Goal: Task Accomplishment & Management: Complete application form

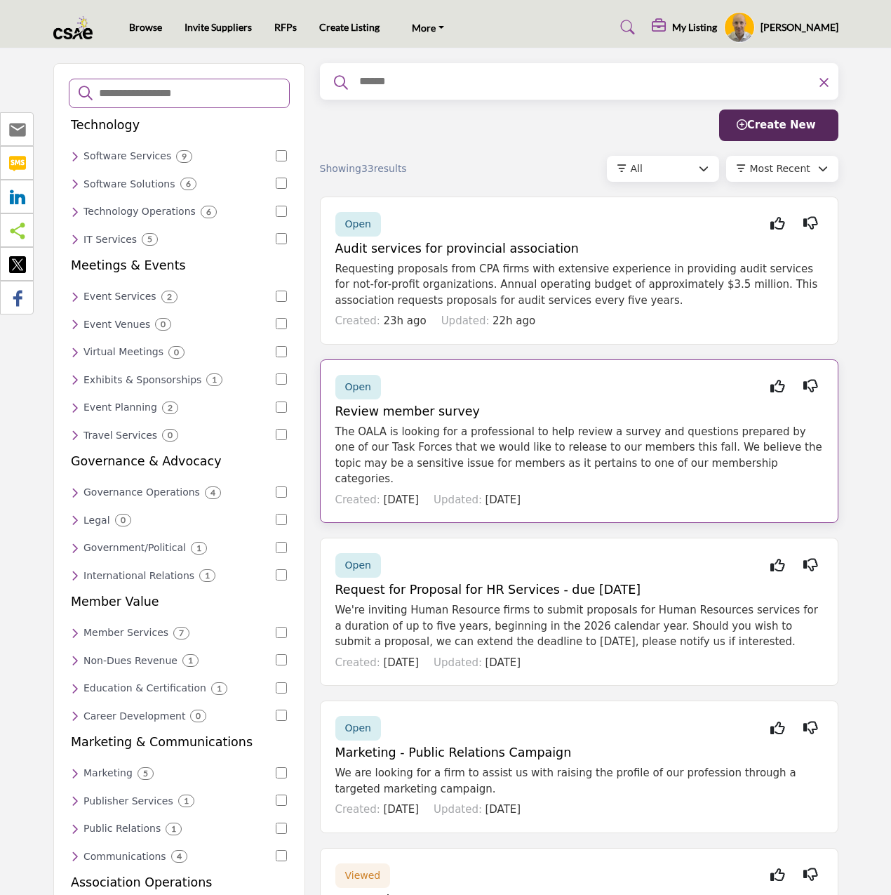
click at [535, 418] on div "Open Interested Not Interested Review member survey The OALA is looking for a p…" at bounding box center [579, 441] width 518 height 164
click at [369, 409] on h5 "Review member survey" at bounding box center [579, 411] width 488 height 15
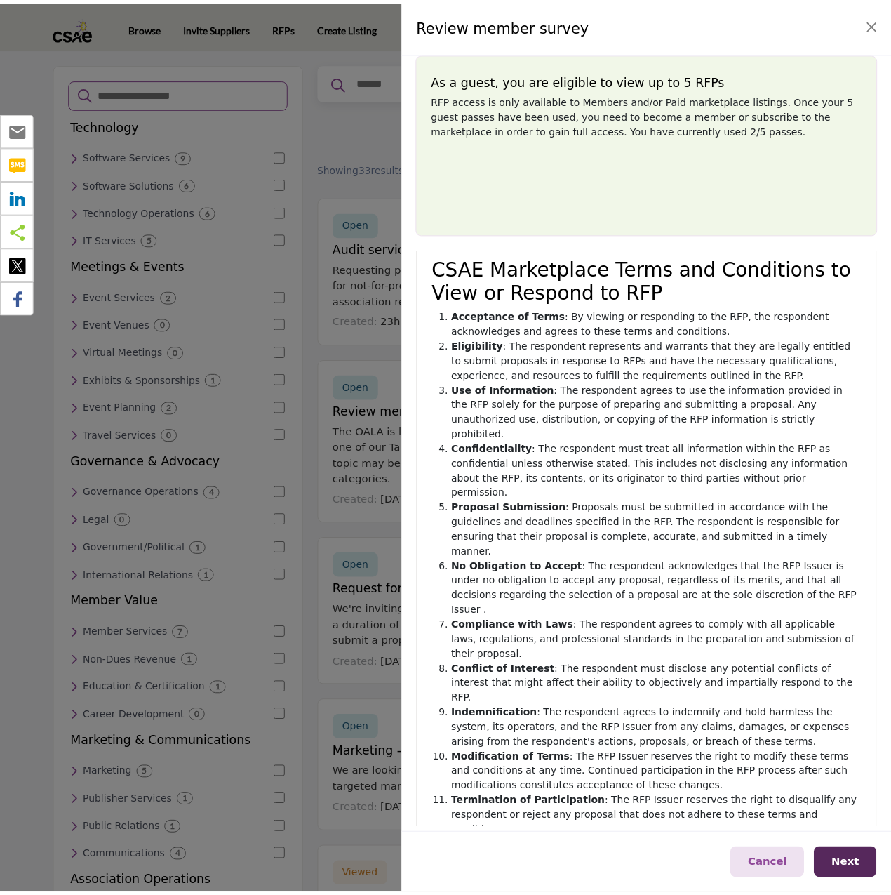
scroll to position [119, 0]
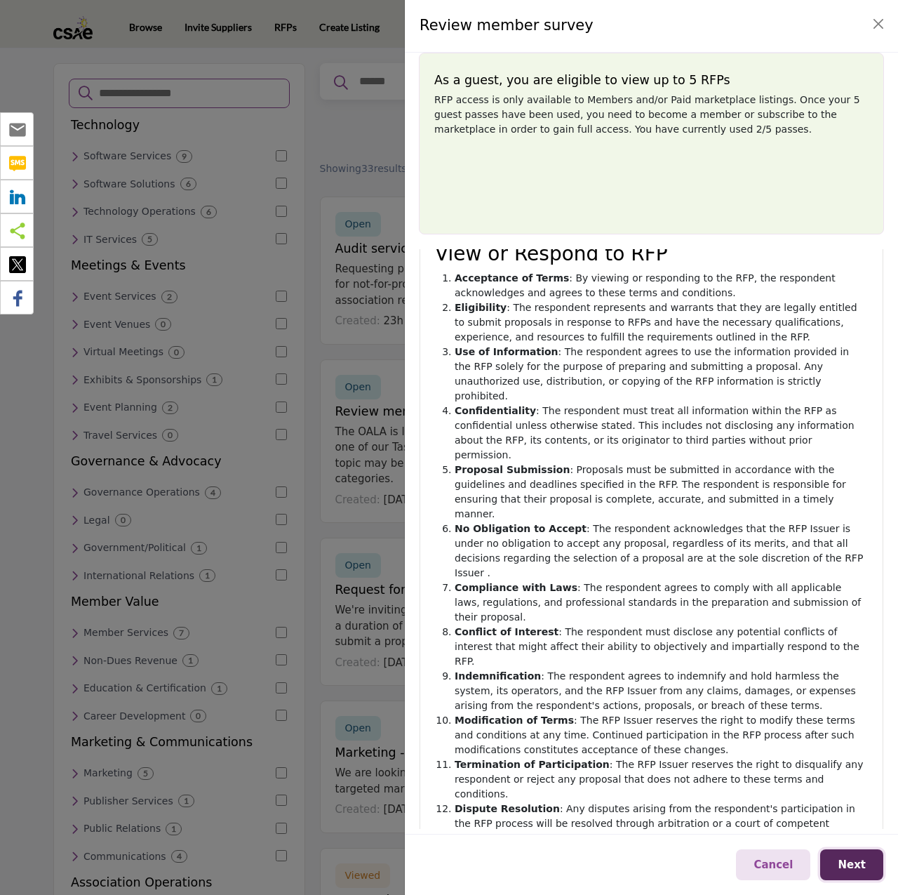
click at [855, 862] on span "Next" at bounding box center [852, 864] width 28 height 13
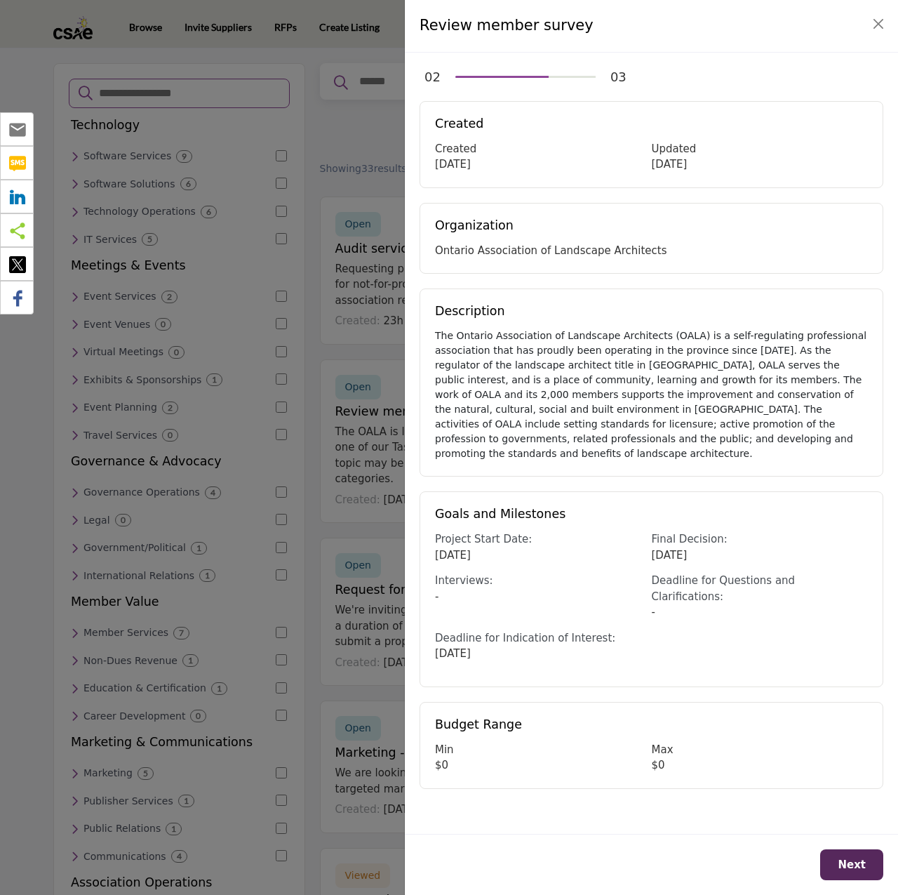
click at [625, 337] on div "The Ontario Association of Landscape Architects (OALA) is a self-regulating pro…" at bounding box center [651, 394] width 433 height 133
click at [864, 872] on button "Next" at bounding box center [851, 865] width 63 height 32
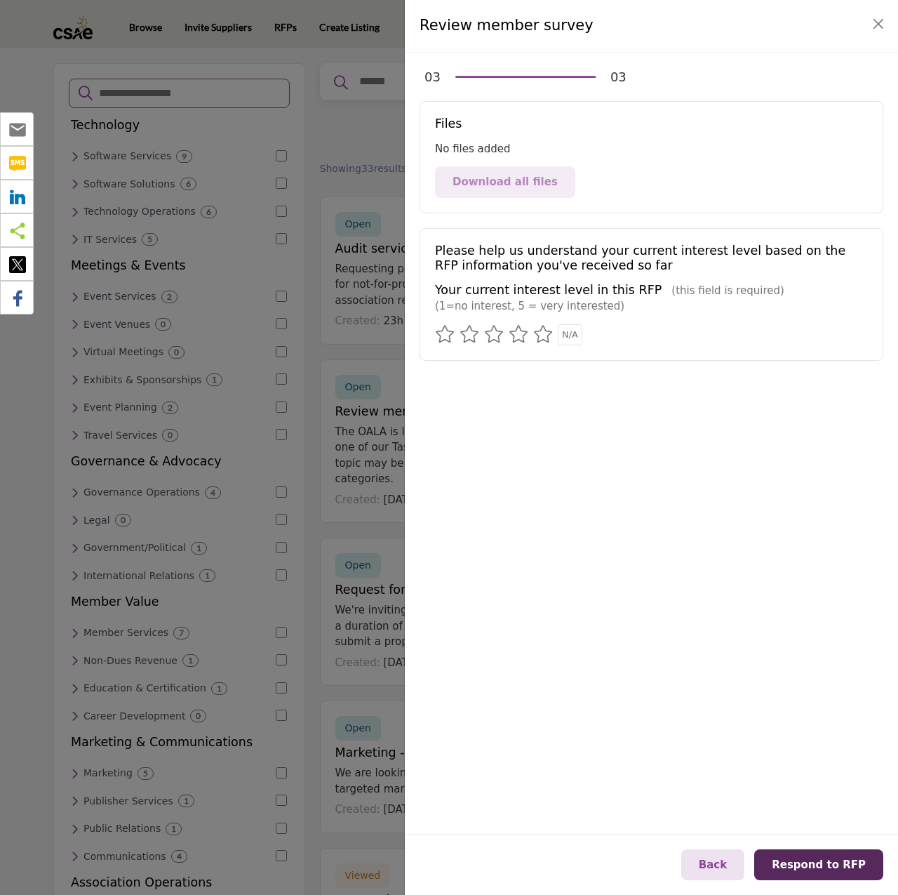
click at [326, 359] on div at bounding box center [449, 447] width 898 height 895
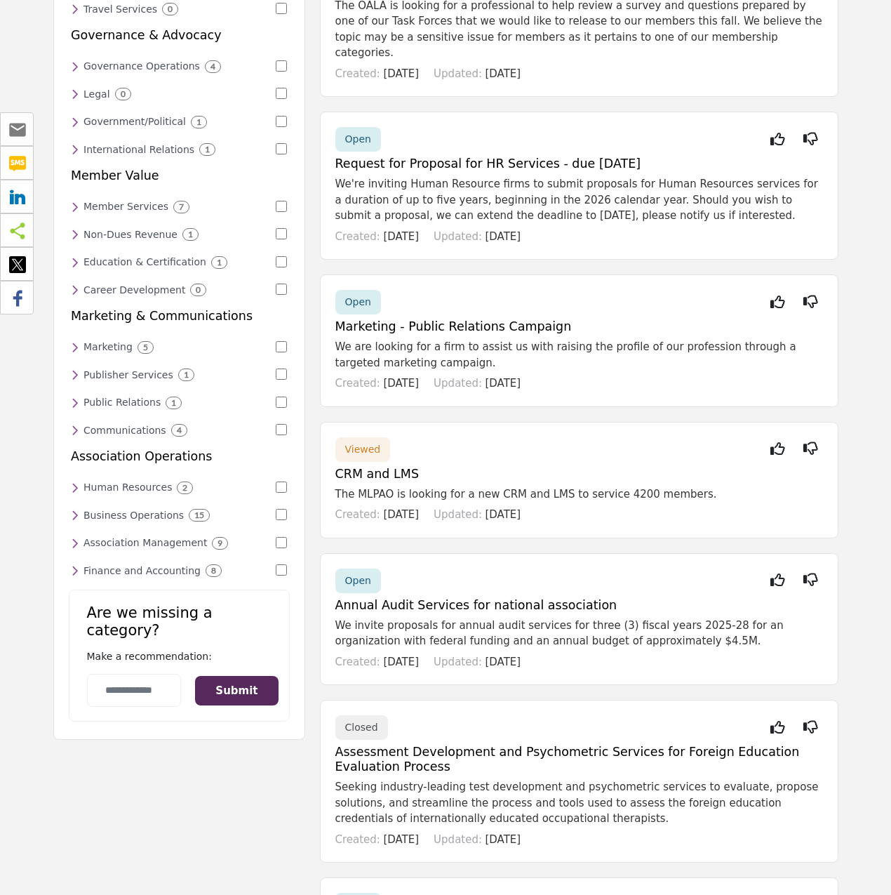
scroll to position [0, 0]
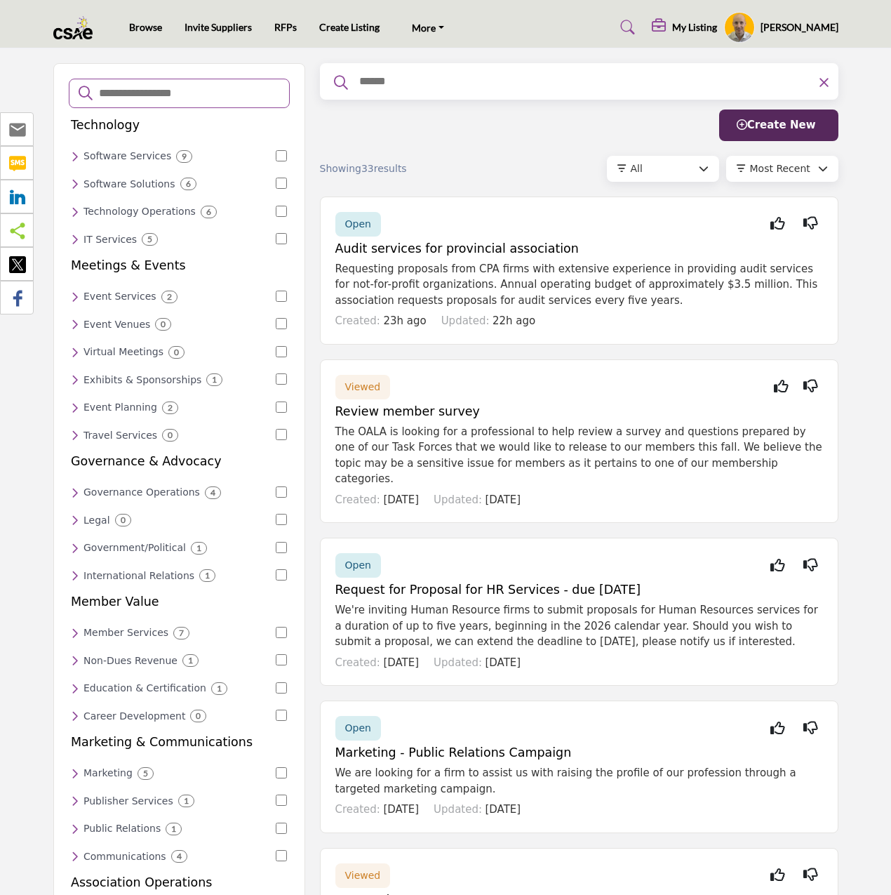
click at [380, 126] on div "Filter Create New" at bounding box center [579, 125] width 518 height 32
